Goal: Transaction & Acquisition: Purchase product/service

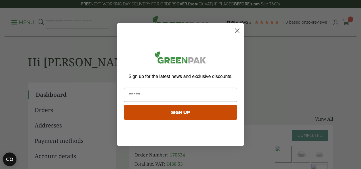
click at [238, 28] on circle "Close dialog" at bounding box center [237, 30] width 9 height 9
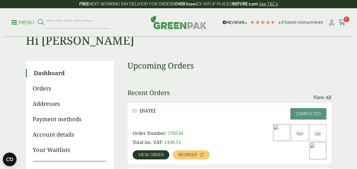
scroll to position [21, 0]
click at [70, 23] on input "search" at bounding box center [78, 22] width 64 height 12
type input "**********"
click at [38, 19] on button at bounding box center [41, 22] width 6 height 7
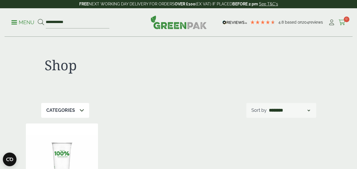
click at [343, 22] on icon at bounding box center [342, 23] width 7 height 6
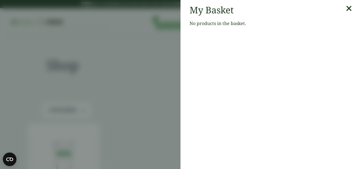
click at [346, 9] on icon at bounding box center [349, 9] width 6 height 8
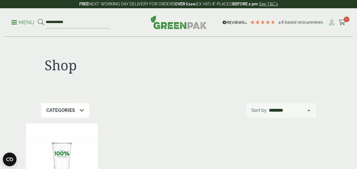
click at [331, 24] on icon at bounding box center [331, 23] width 7 height 6
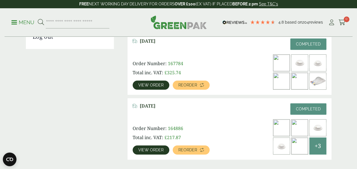
scroll to position [156, 0]
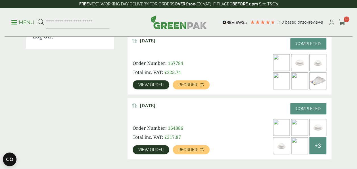
click at [316, 148] on span "+3" at bounding box center [318, 145] width 6 height 9
click at [156, 149] on span "View order" at bounding box center [150, 149] width 25 height 4
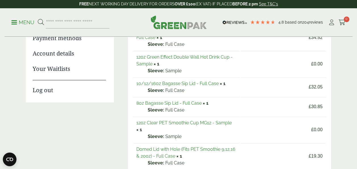
scroll to position [103, 0]
click at [170, 121] on link "12oz Clear PET Smoothie Cup MG12 - Sample" at bounding box center [183, 122] width 95 height 5
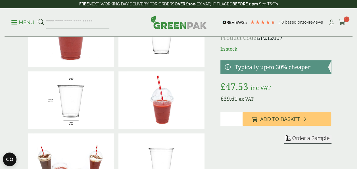
scroll to position [61, 0]
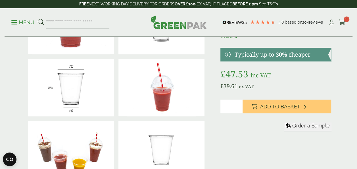
click at [227, 106] on input "*" at bounding box center [231, 106] width 22 height 14
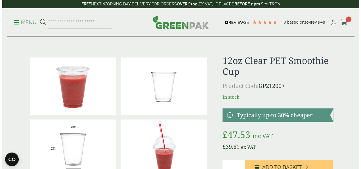
scroll to position [43, 0]
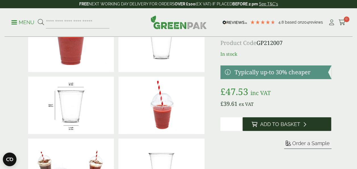
type input "*"
click at [275, 126] on span "Add to Basket" at bounding box center [280, 124] width 40 height 6
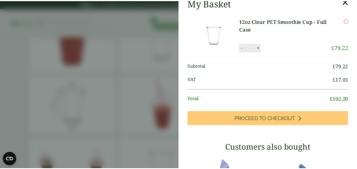
scroll to position [31, 0]
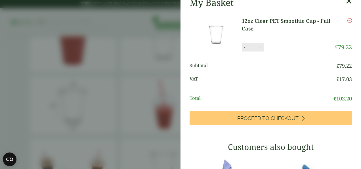
click at [346, 3] on icon at bounding box center [349, 1] width 6 height 8
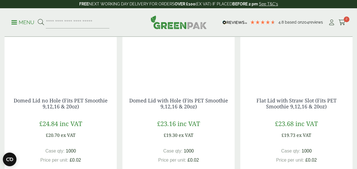
scroll to position [487, 0]
click at [69, 57] on img at bounding box center [61, 49] width 112 height 71
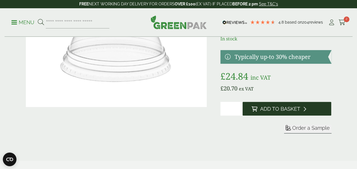
click at [263, 112] on button "Add to Basket" at bounding box center [287, 109] width 89 height 14
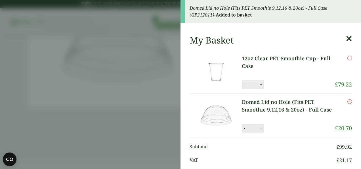
click at [337, 37] on div "My Basket" at bounding box center [271, 40] width 162 height 11
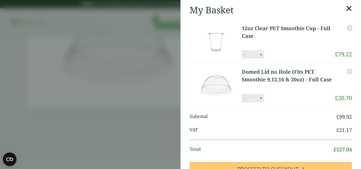
click at [346, 9] on icon at bounding box center [349, 9] width 6 height 8
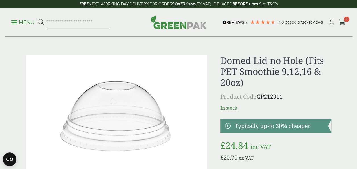
click at [59, 23] on input "search" at bounding box center [78, 22] width 64 height 12
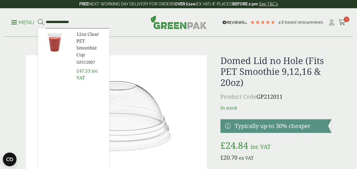
type input "**********"
click at [38, 19] on button at bounding box center [41, 22] width 6 height 7
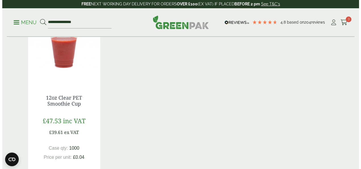
scroll to position [111, 0]
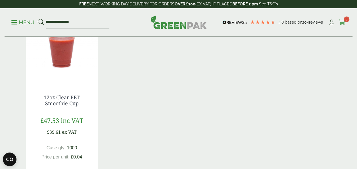
click at [343, 22] on icon at bounding box center [342, 23] width 7 height 6
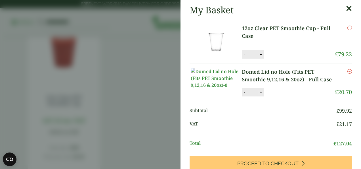
click at [259, 95] on button "+" at bounding box center [261, 92] width 6 height 5
type input "*"
click at [259, 55] on button "+" at bounding box center [261, 54] width 6 height 5
type input "*"
click at [258, 95] on button "+" at bounding box center [261, 92] width 6 height 5
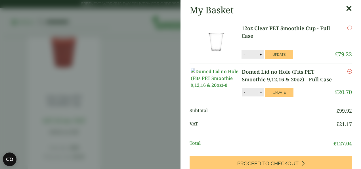
type input "*"
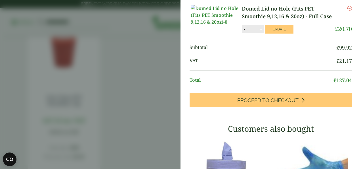
scroll to position [63, 0]
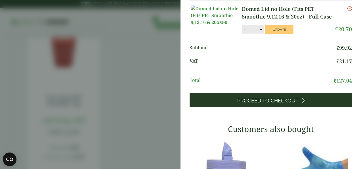
click at [265, 104] on span "Proceed to Checkout" at bounding box center [267, 100] width 61 height 6
